Goal: Information Seeking & Learning: Learn about a topic

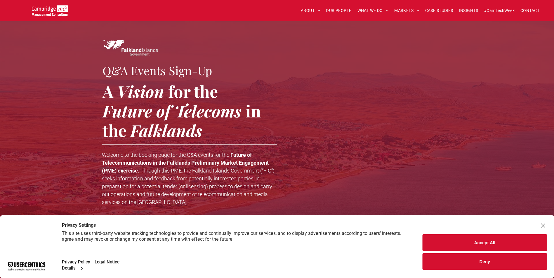
scroll to position [88, 0]
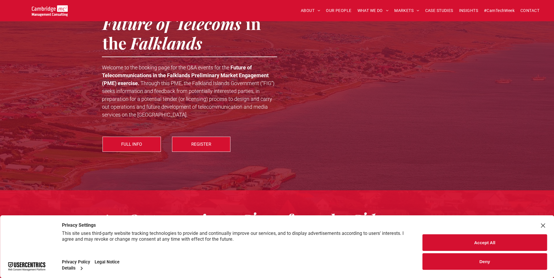
click at [454, 239] on button "Accept All" at bounding box center [484, 243] width 124 height 17
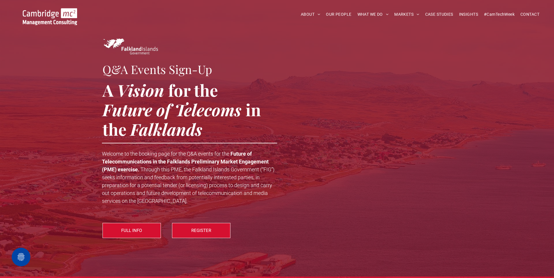
scroll to position [0, 0]
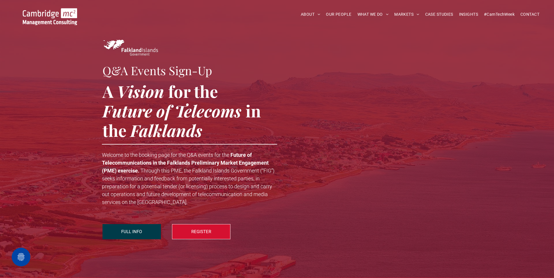
click at [137, 228] on span "FULL INFO" at bounding box center [131, 232] width 21 height 15
click at [22, 259] on button "Privacy Settings" at bounding box center [21, 257] width 19 height 19
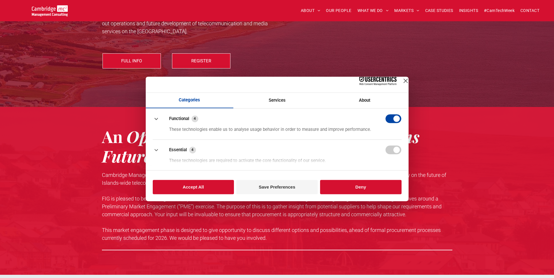
scroll to position [175, 0]
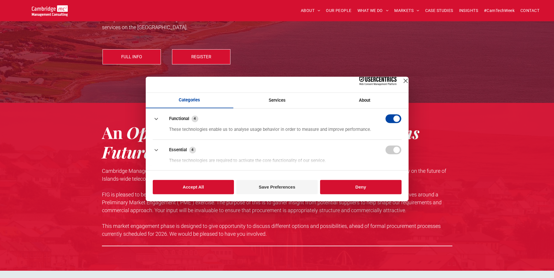
click at [401, 85] on div "Close Layer" at bounding box center [405, 81] width 8 height 8
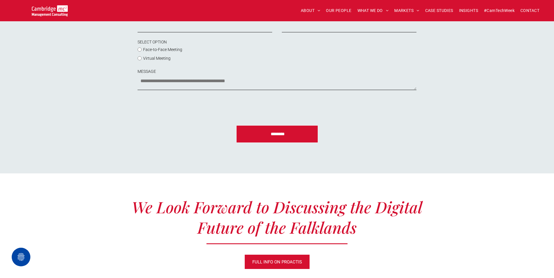
scroll to position [642, 0]
